Goal: Information Seeking & Learning: Find specific fact

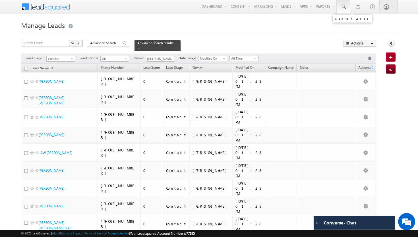
click at [344, 5] on span at bounding box center [344, 7] width 6 height 6
click at [356, 22] on input "text" at bounding box center [374, 22] width 77 height 7
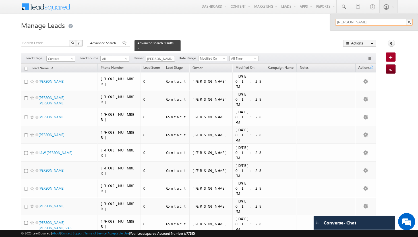
type input "[PERSON_NAME]"
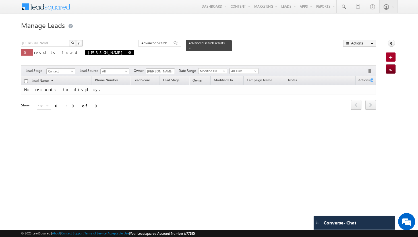
click at [128, 52] on span at bounding box center [129, 52] width 3 height 3
type input "Search Leads"
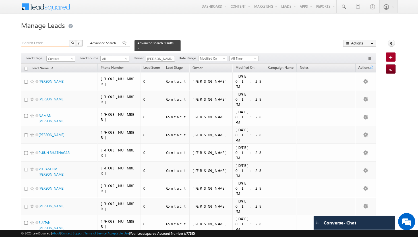
click at [62, 42] on input "Search Leads" at bounding box center [45, 43] width 49 height 7
click at [71, 43] on img "button" at bounding box center [72, 42] width 3 height 3
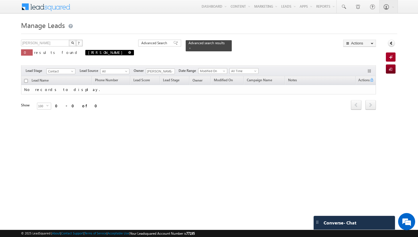
click at [85, 53] on span "[PERSON_NAME]" at bounding box center [109, 52] width 49 height 5
click at [128, 53] on span at bounding box center [129, 52] width 3 height 3
type input "Search Leads"
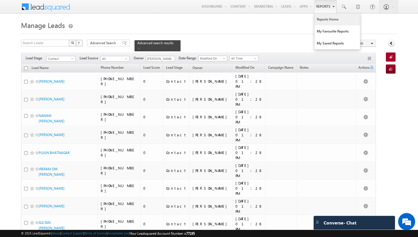
click at [323, 17] on link "Reports Home" at bounding box center [338, 19] width 46 height 12
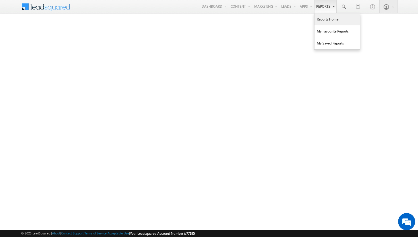
click at [328, 20] on link "Reports Home" at bounding box center [338, 19] width 46 height 12
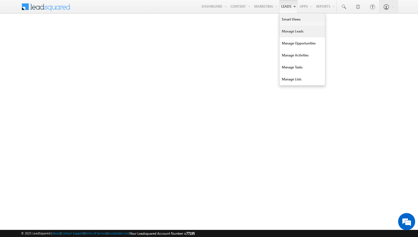
click at [293, 31] on link "Manage Leads" at bounding box center [303, 31] width 46 height 12
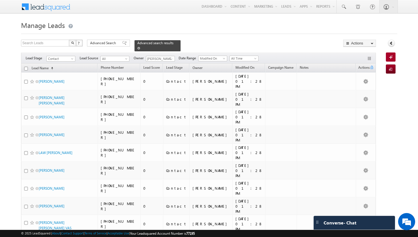
click at [140, 47] on span at bounding box center [138, 48] width 3 height 3
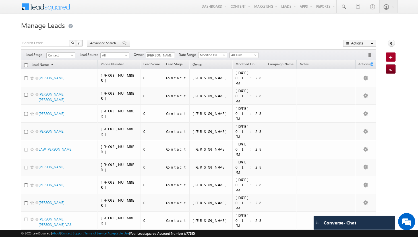
click at [115, 42] on span "Advanced Search" at bounding box center [104, 42] width 28 height 5
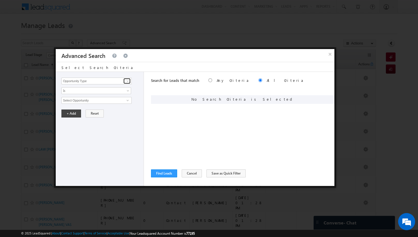
click at [129, 81] on span at bounding box center [128, 81] width 5 height 5
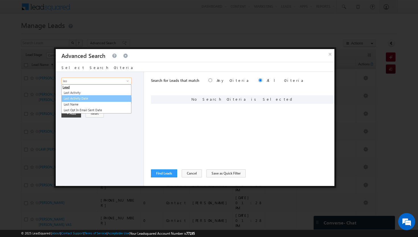
click at [90, 98] on link "Last Activity Date" at bounding box center [96, 98] width 70 height 7
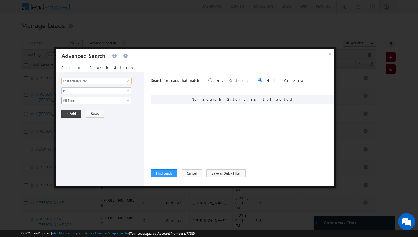
type input "Last Activity Date"
click at [96, 101] on span "All Time" at bounding box center [93, 100] width 62 height 5
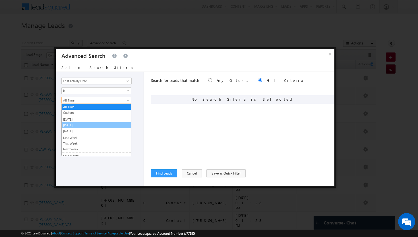
click at [87, 124] on link "[DATE]" at bounding box center [96, 124] width 69 height 5
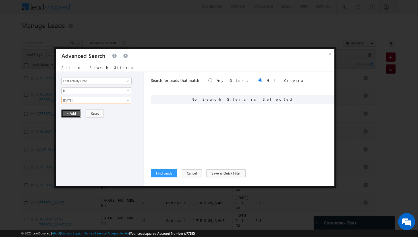
click at [76, 115] on button "+ Add" at bounding box center [71, 113] width 20 height 8
click at [127, 79] on span at bounding box center [128, 81] width 5 height 5
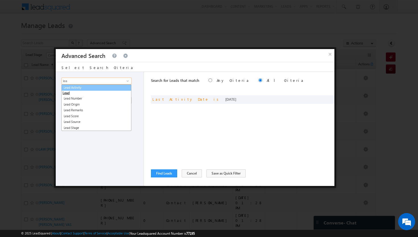
click at [85, 87] on link "Lead Activity" at bounding box center [96, 87] width 70 height 7
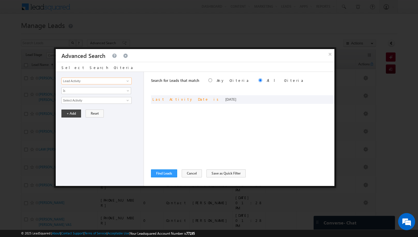
type input "Lead Activity"
click at [129, 100] on span at bounding box center [128, 100] width 5 height 5
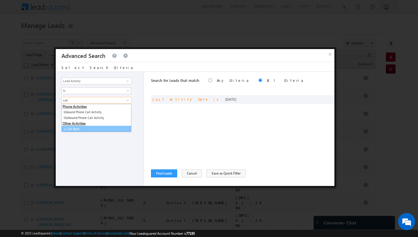
click at [93, 128] on link "1. Call Back" at bounding box center [96, 129] width 70 height 7
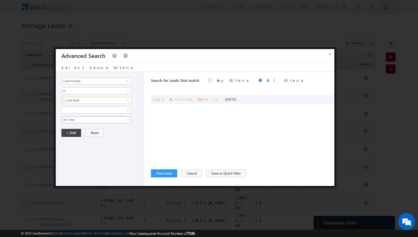
type input "1. Call Back"
click at [128, 117] on link "All Time" at bounding box center [96, 119] width 70 height 7
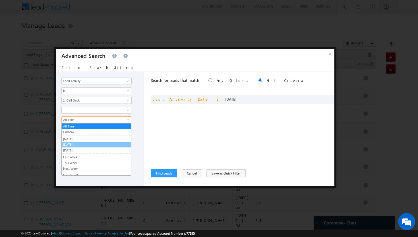
click at [74, 143] on link "[DATE]" at bounding box center [96, 144] width 69 height 5
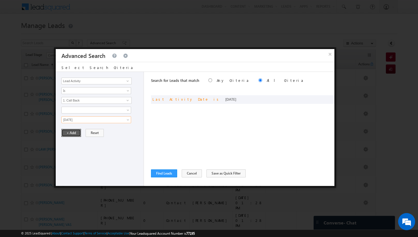
click at [71, 132] on button "+ Add" at bounding box center [71, 133] width 20 height 8
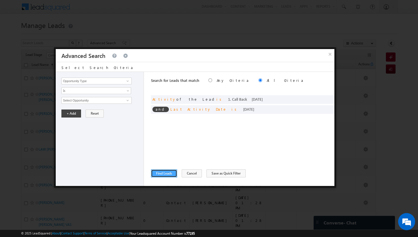
click at [165, 172] on button "Find Leads" at bounding box center [164, 173] width 26 height 8
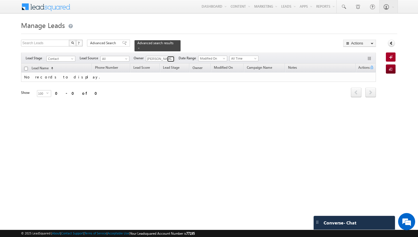
click at [173, 57] on span at bounding box center [171, 59] width 5 height 5
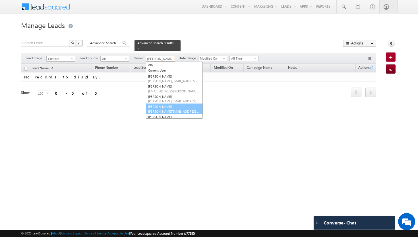
scroll to position [19, 0]
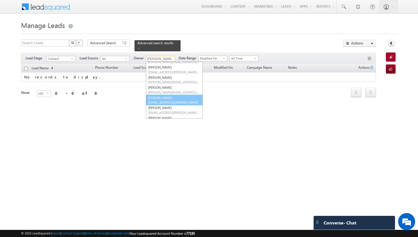
click at [162, 100] on span "rohit.sinha@indglobal.ae" at bounding box center [173, 102] width 51 height 4
type input "Rohit Sinha"
